Goal: Transaction & Acquisition: Purchase product/service

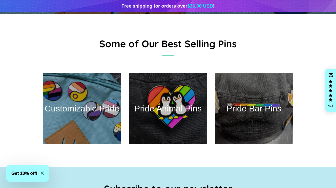
scroll to position [186, 0]
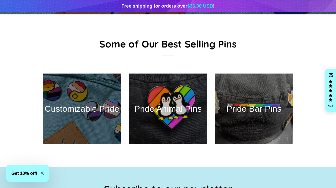
click at [83, 125] on div at bounding box center [82, 109] width 81 height 73
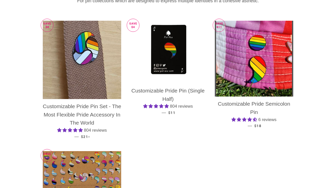
scroll to position [90, 0]
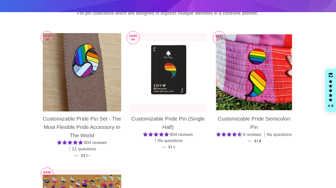
click at [177, 78] on img at bounding box center [168, 72] width 78 height 63
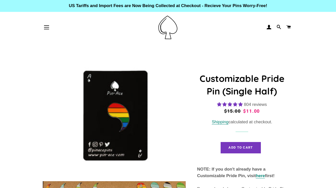
click at [252, 144] on button "Add to Cart" at bounding box center [241, 147] width 40 height 11
select select "**********"
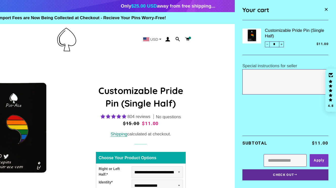
click at [281, 172] on button "Check Out" at bounding box center [286, 175] width 86 height 11
